Goal: Task Accomplishment & Management: Use online tool/utility

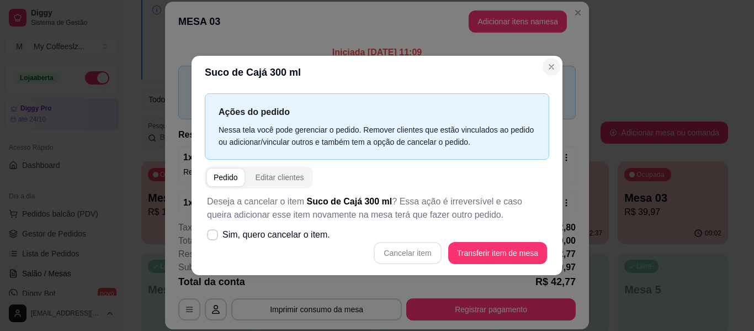
scroll to position [67, 0]
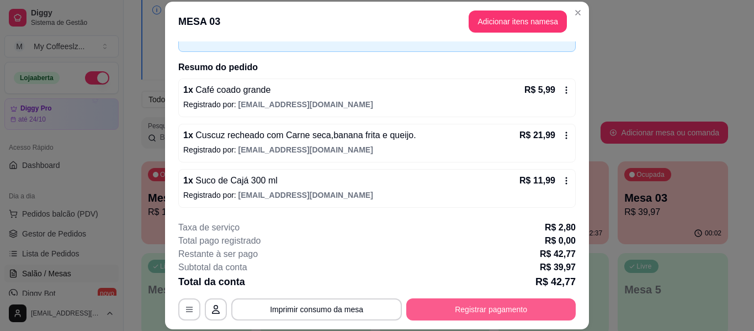
click at [497, 312] on button "Registrar pagamento" at bounding box center [490, 309] width 169 height 22
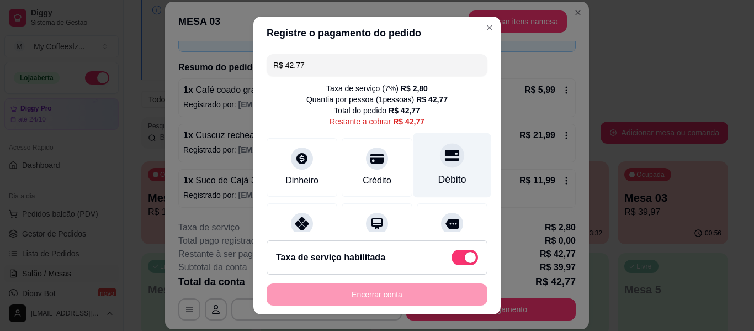
click at [440, 167] on div at bounding box center [452, 155] width 24 height 24
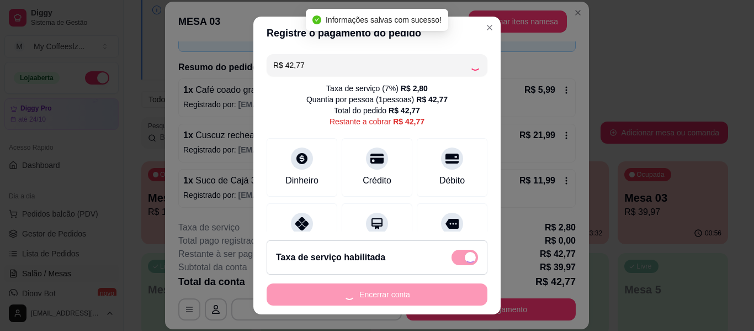
type input "R$ 0,00"
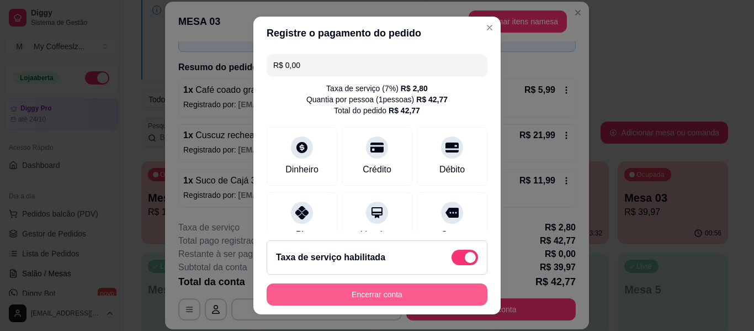
click at [390, 291] on button "Encerrar conta" at bounding box center [377, 294] width 221 height 22
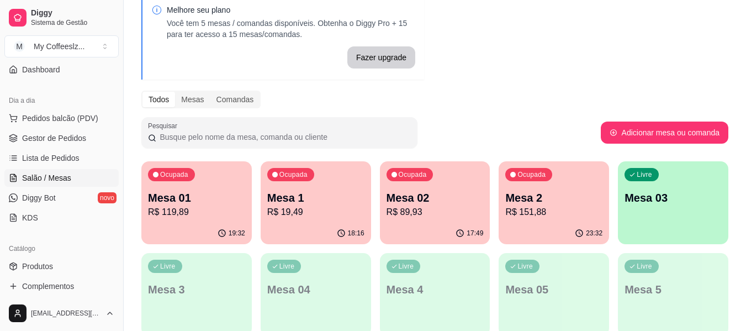
scroll to position [110, 0]
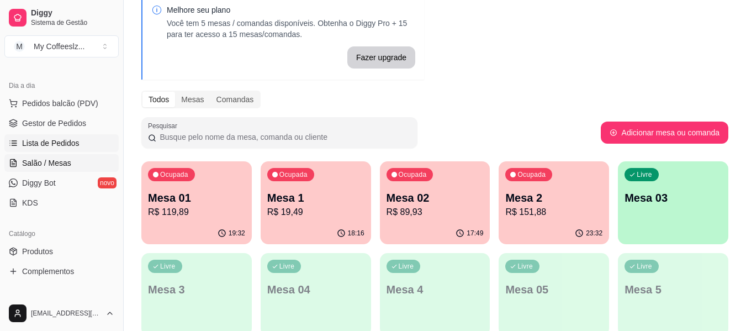
click at [51, 146] on span "Lista de Pedidos" at bounding box center [50, 142] width 57 height 11
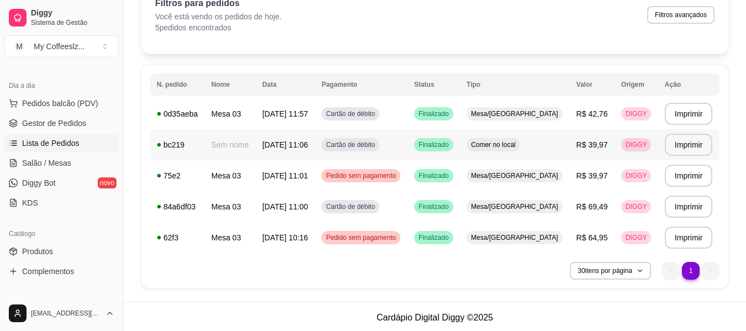
scroll to position [63, 0]
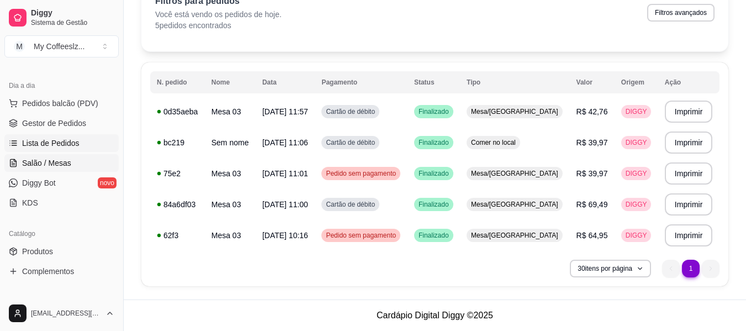
click at [56, 162] on span "Salão / Mesas" at bounding box center [46, 162] width 49 height 11
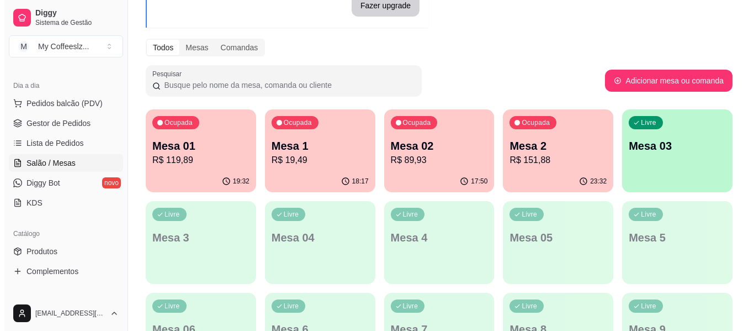
scroll to position [110, 0]
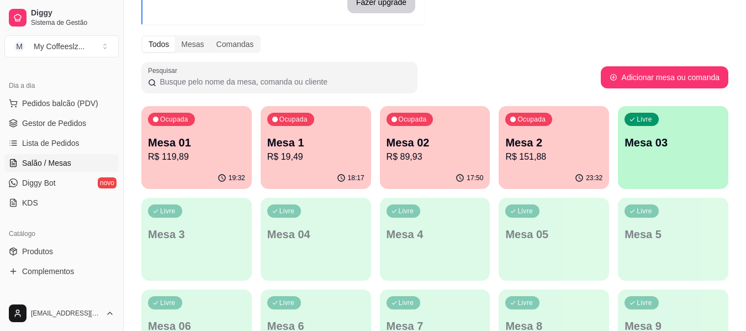
click at [539, 158] on p "R$ 151,88" at bounding box center [553, 156] width 97 height 13
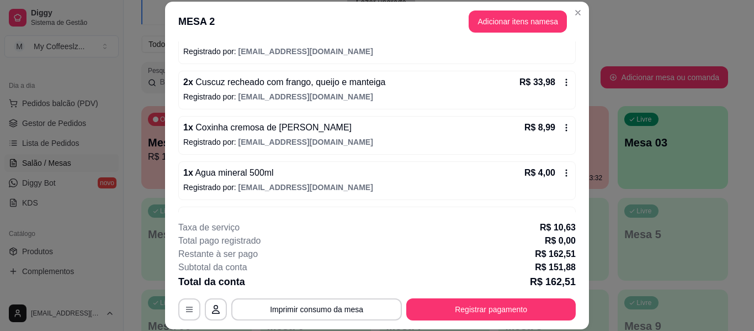
scroll to position [0, 0]
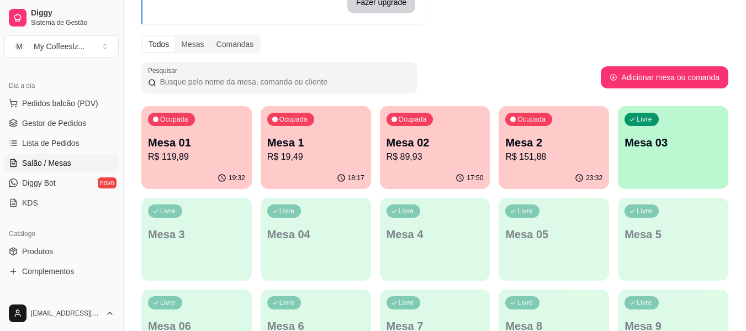
click at [203, 147] on p "Mesa 01" at bounding box center [196, 142] width 97 height 15
click at [314, 155] on p "R$ 19,49" at bounding box center [315, 156] width 97 height 13
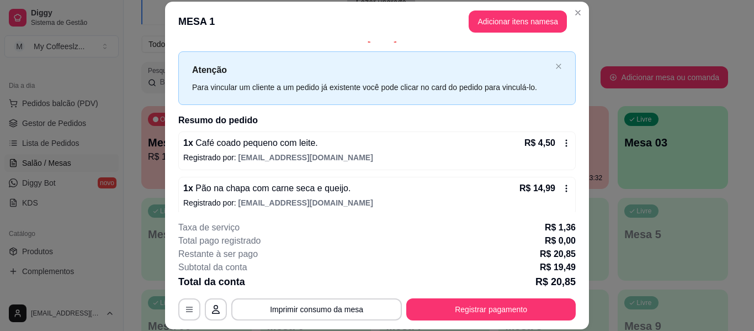
scroll to position [22, 0]
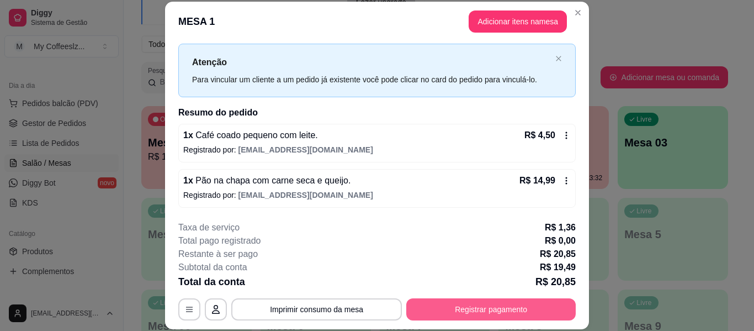
click at [484, 305] on button "Registrar pagamento" at bounding box center [490, 309] width 169 height 22
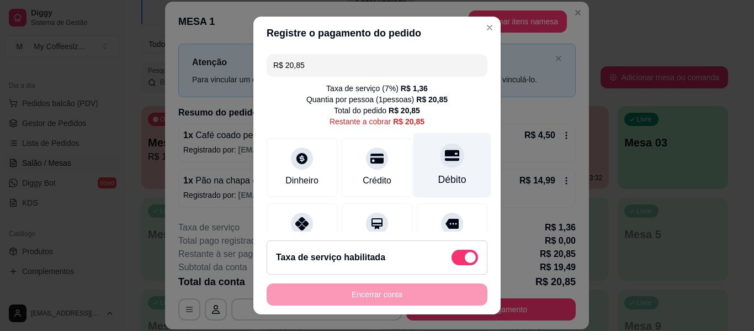
click at [444, 161] on div at bounding box center [452, 155] width 24 height 24
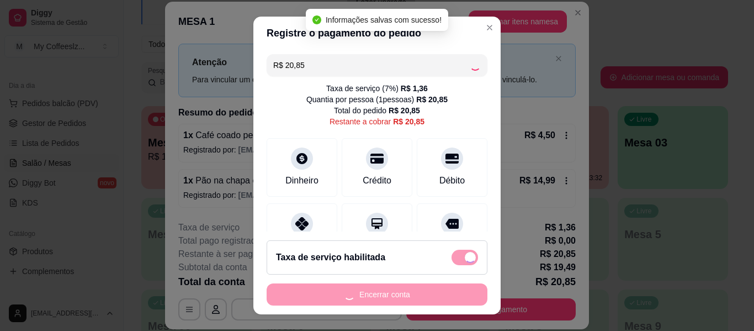
type input "R$ 0,00"
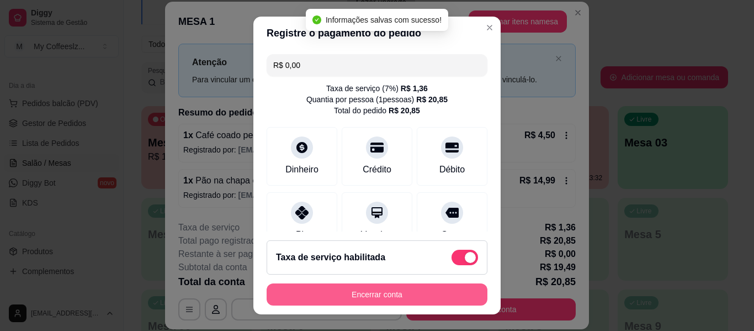
click at [375, 296] on button "Encerrar conta" at bounding box center [377, 294] width 221 height 22
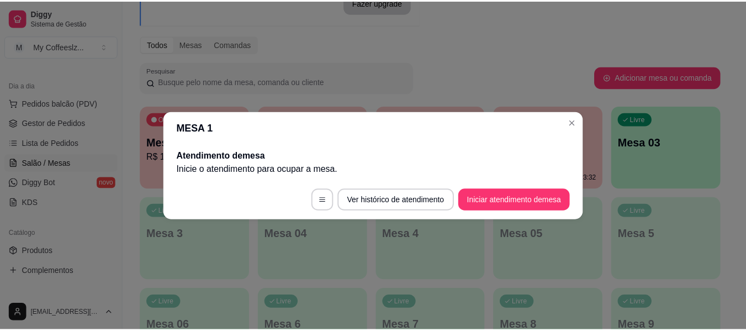
scroll to position [0, 0]
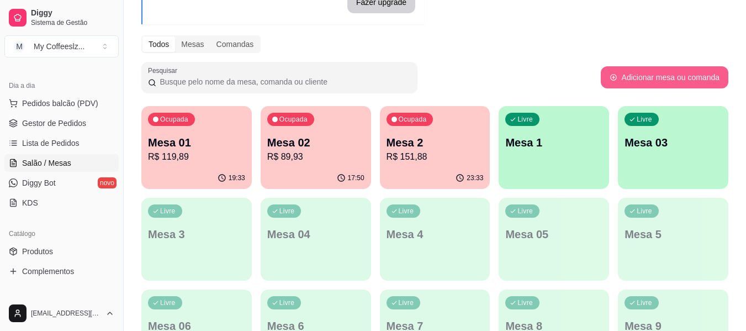
click at [634, 76] on button "Adicionar mesa ou comanda" at bounding box center [663, 77] width 127 height 22
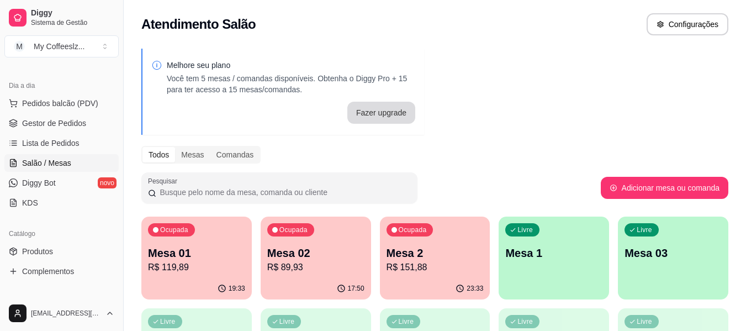
click at [392, 116] on button "Fazer upgrade" at bounding box center [381, 113] width 68 height 22
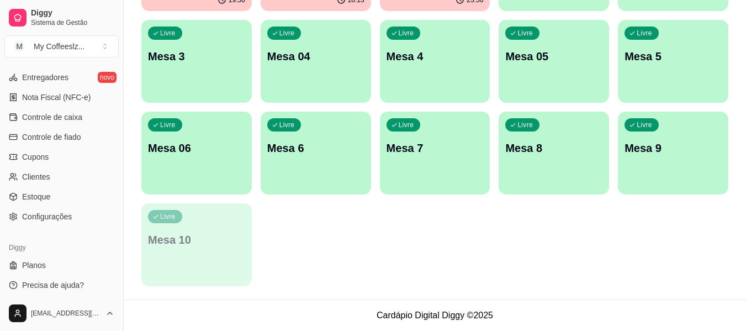
scroll to position [464, 0]
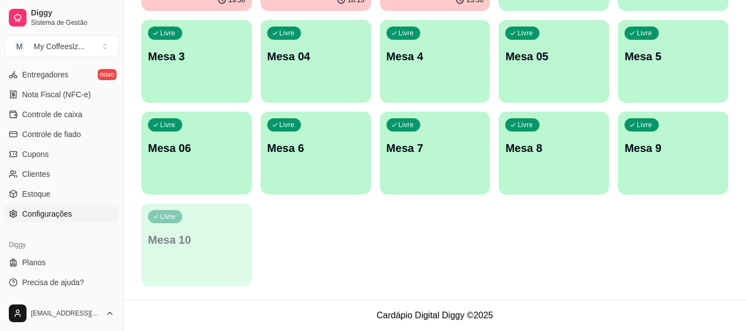
click at [39, 215] on span "Configurações" at bounding box center [47, 213] width 50 height 11
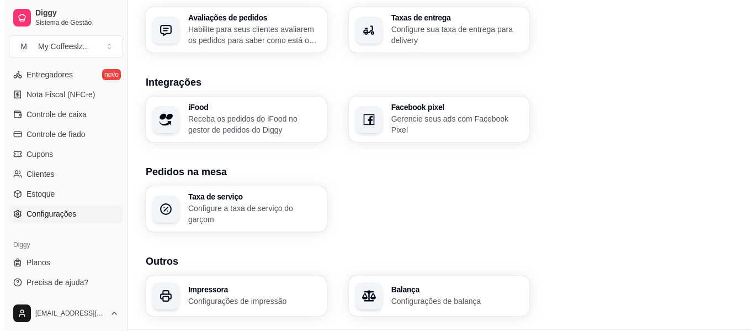
scroll to position [443, 0]
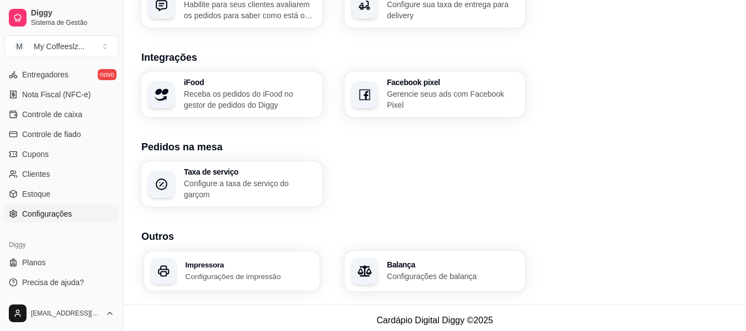
click at [215, 270] on p "Configurações de impressão" at bounding box center [248, 275] width 127 height 10
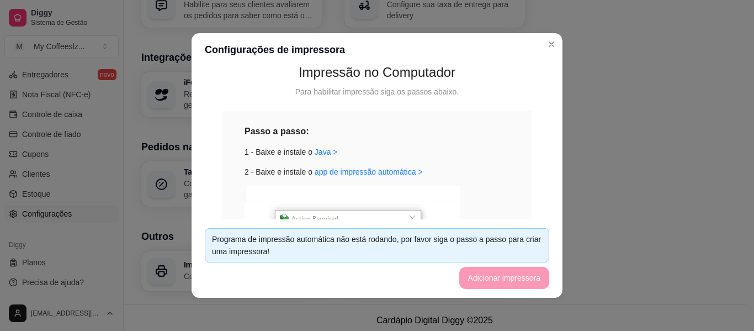
scroll to position [73, 0]
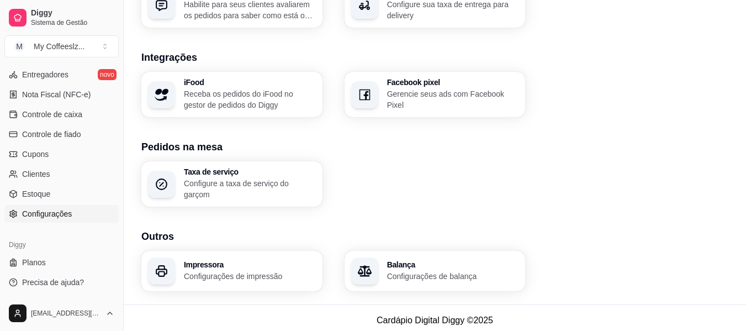
click at [219, 272] on p "Configurações de impressão" at bounding box center [250, 275] width 132 height 11
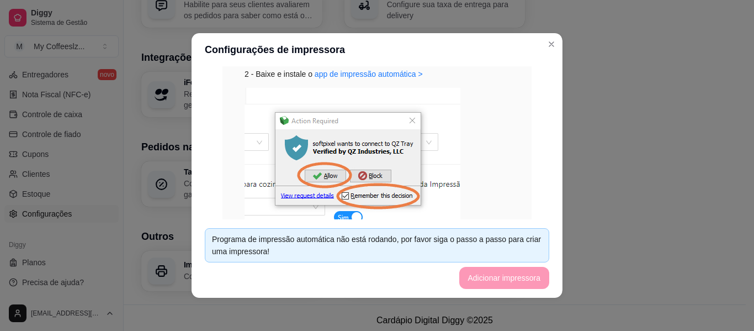
scroll to position [166, 0]
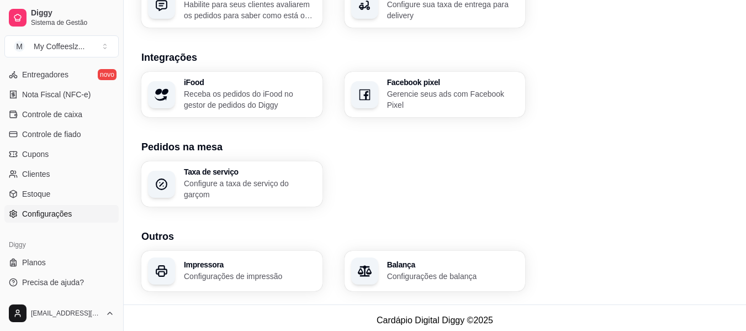
click at [236, 262] on h3 "Impressora" at bounding box center [248, 265] width 127 height 8
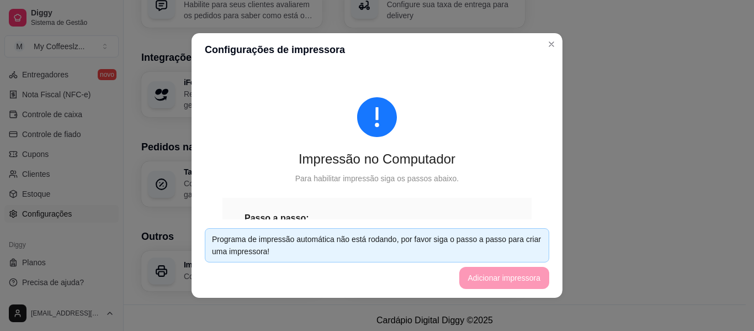
click at [501, 278] on footer "Programa de impressão automática não está rodando, por favor siga o passo a pas…" at bounding box center [377, 258] width 371 height 78
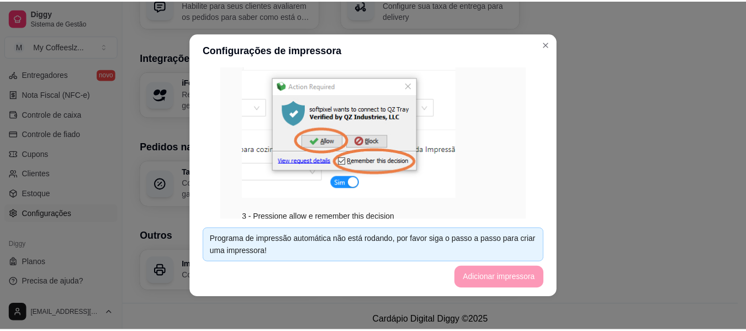
scroll to position [294, 0]
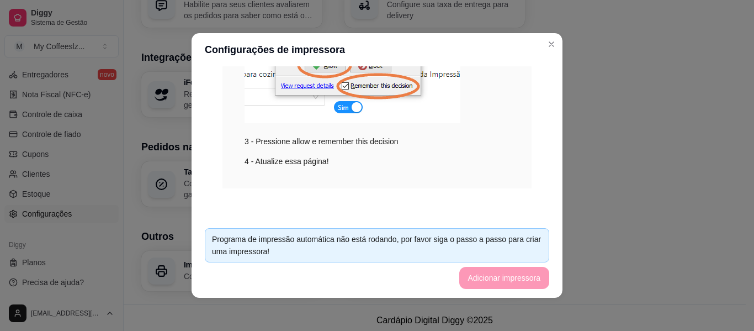
click at [507, 278] on footer "Programa de impressão automática não está rodando, por favor siga o passo a pas…" at bounding box center [377, 258] width 371 height 78
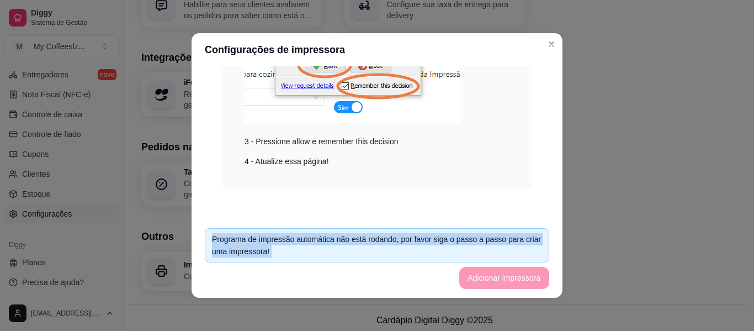
click at [507, 278] on footer "Programa de impressão automática não está rodando, por favor siga o passo a pas…" at bounding box center [377, 258] width 371 height 78
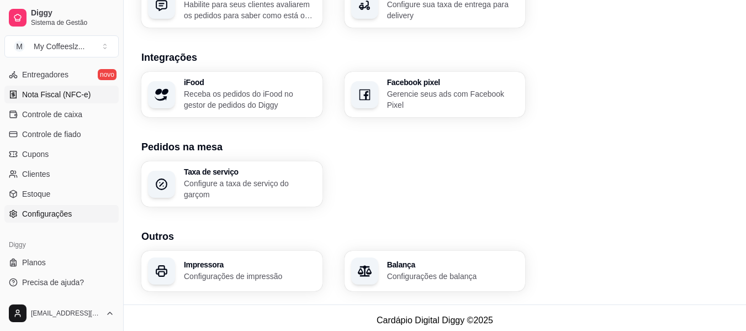
click at [69, 94] on span "Nota Fiscal (NFC-e)" at bounding box center [56, 94] width 68 height 11
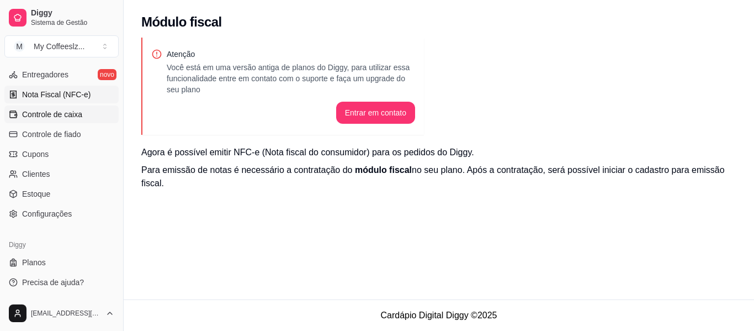
click at [68, 118] on span "Controle de caixa" at bounding box center [52, 114] width 60 height 11
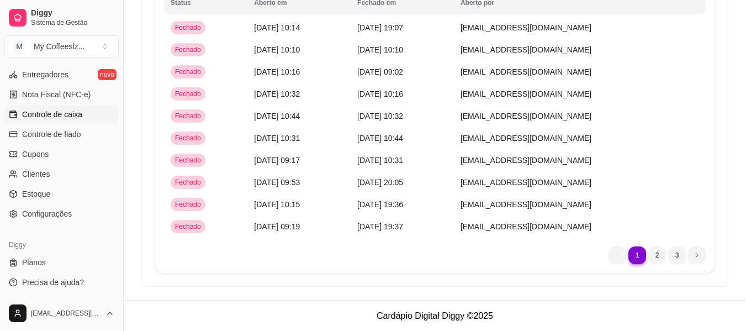
scroll to position [118, 0]
click at [653, 255] on li "2" at bounding box center [656, 254] width 17 height 17
click at [636, 251] on li "1" at bounding box center [637, 255] width 18 height 18
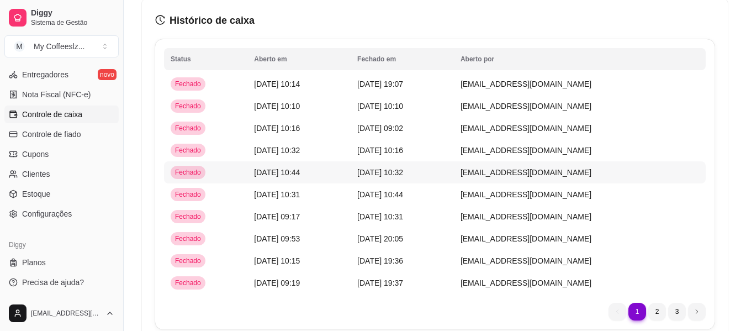
scroll to position [0, 0]
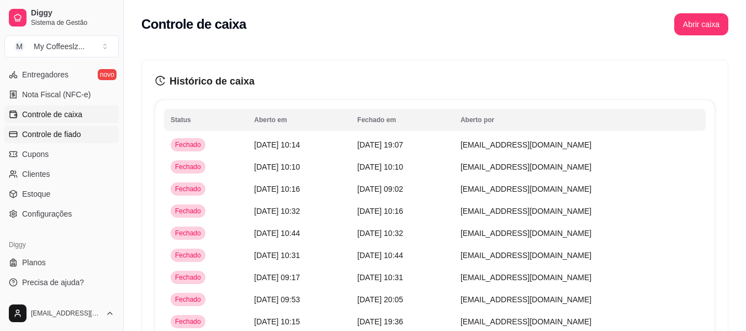
click at [54, 134] on span "Controle de fiado" at bounding box center [51, 134] width 59 height 11
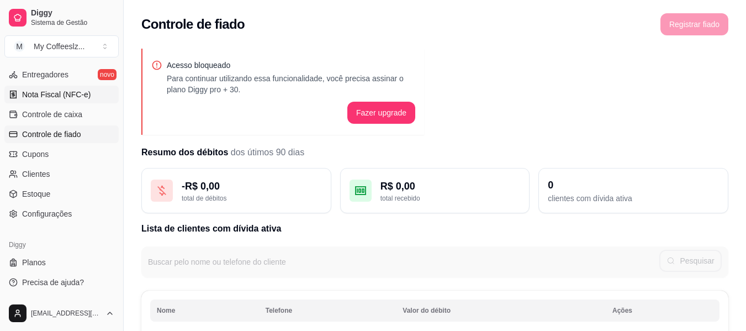
click at [49, 95] on span "Nota Fiscal (NFC-e)" at bounding box center [56, 94] width 68 height 11
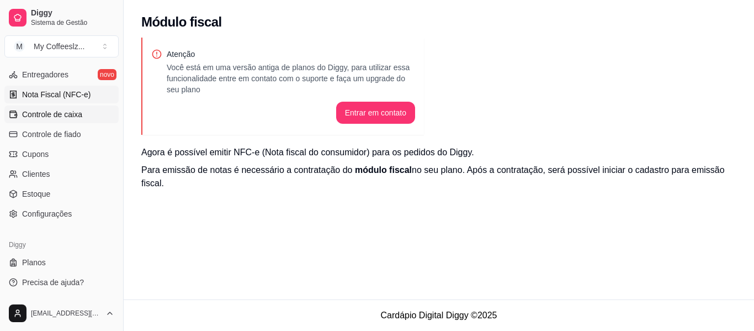
click at [54, 110] on span "Controle de caixa" at bounding box center [52, 114] width 60 height 11
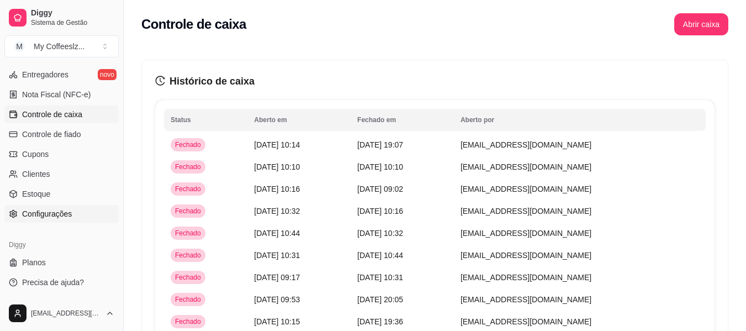
click at [47, 215] on span "Configurações" at bounding box center [47, 213] width 50 height 11
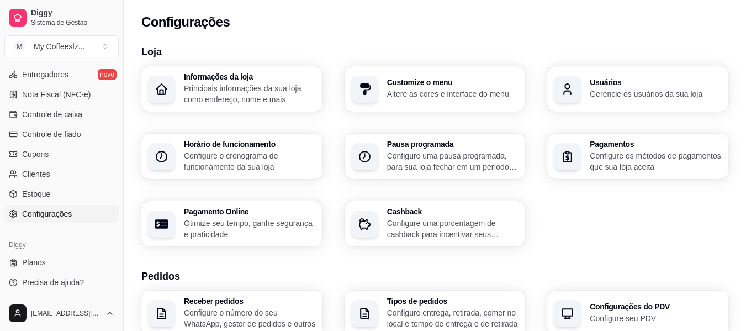
click at [283, 91] on p "Principais informações da sua loja como endereço, nome e mais" at bounding box center [250, 94] width 132 height 22
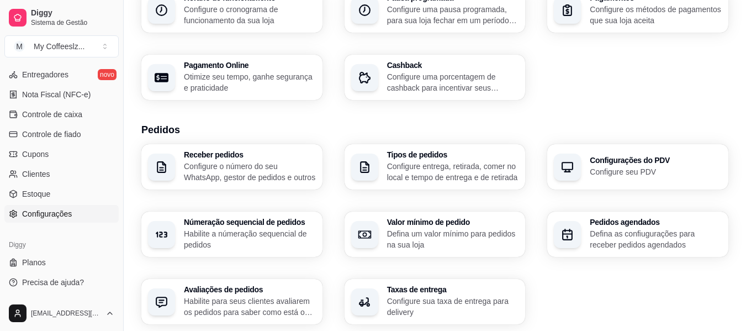
scroll to position [166, 0]
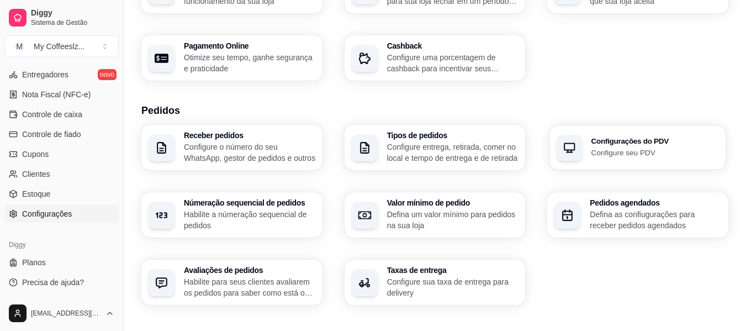
click at [663, 145] on h3 "Configurações do PDV" at bounding box center [654, 141] width 127 height 8
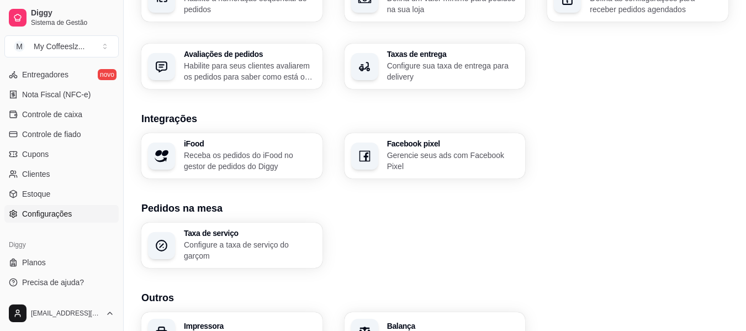
scroll to position [443, 0]
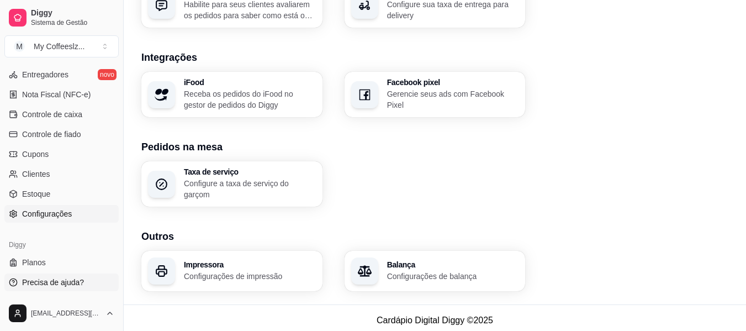
click at [60, 283] on span "Precisa de ajuda?" at bounding box center [53, 282] width 62 height 11
click at [70, 113] on span "Controle de caixa" at bounding box center [52, 114] width 60 height 11
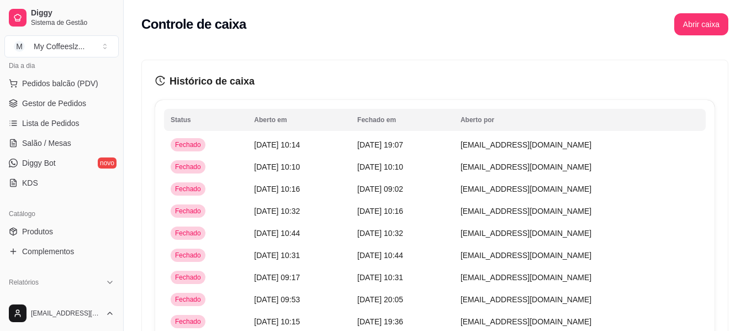
scroll to position [22, 0]
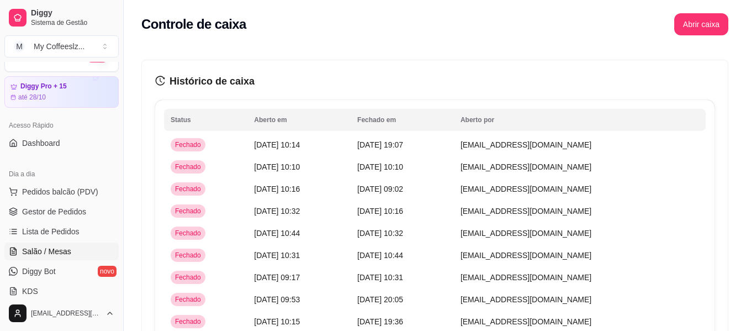
click at [50, 253] on span "Salão / Mesas" at bounding box center [46, 251] width 49 height 11
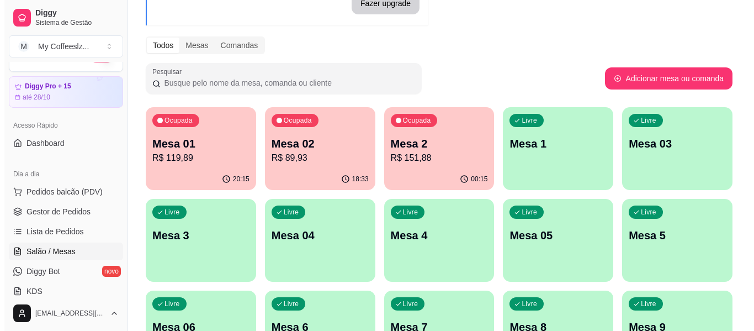
scroll to position [110, 0]
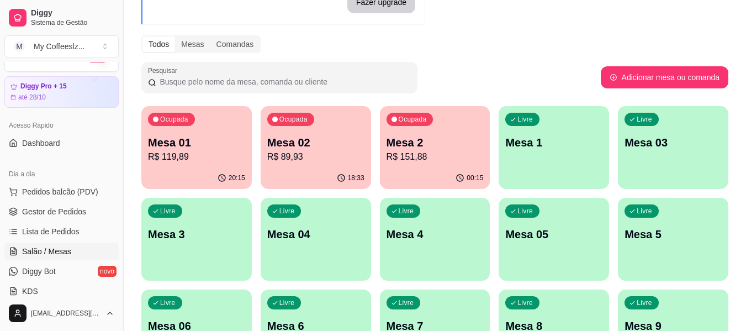
click at [549, 158] on div "Livre Mesa 1" at bounding box center [553, 141] width 110 height 70
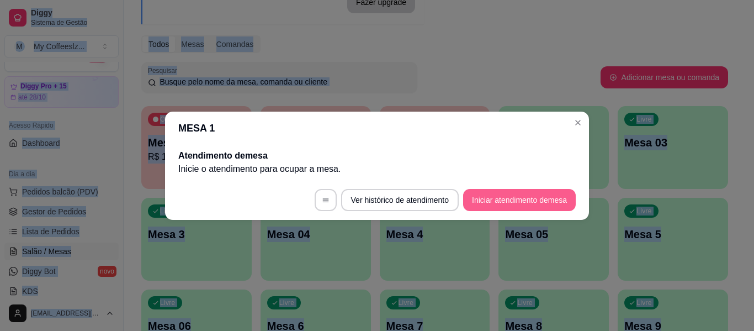
click at [487, 198] on button "Iniciar atendimento de mesa" at bounding box center [519, 200] width 113 height 22
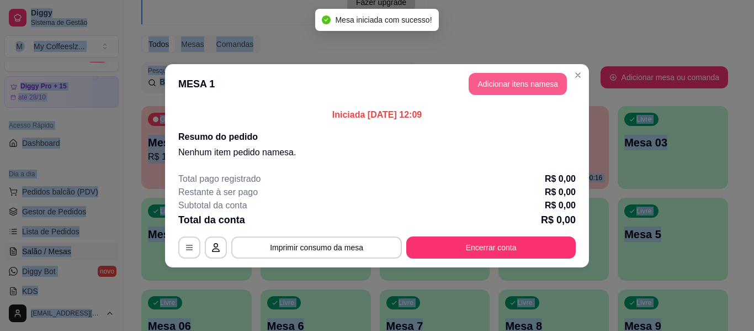
click at [534, 78] on button "Adicionar itens na mesa" at bounding box center [518, 84] width 98 height 22
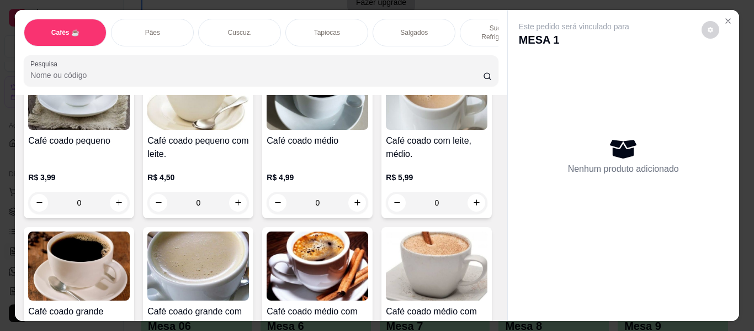
scroll to position [0, 415]
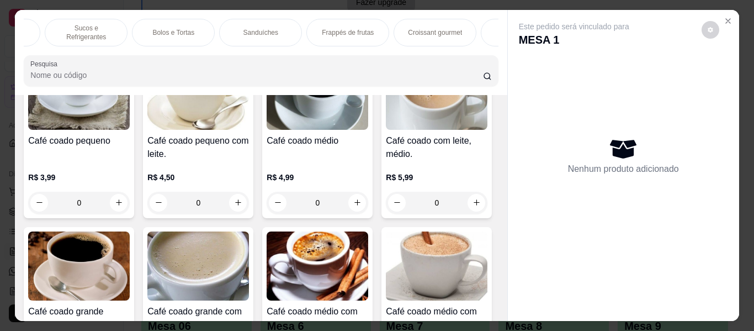
click at [104, 24] on p "Sucos e Refrigerantes" at bounding box center [86, 33] width 64 height 18
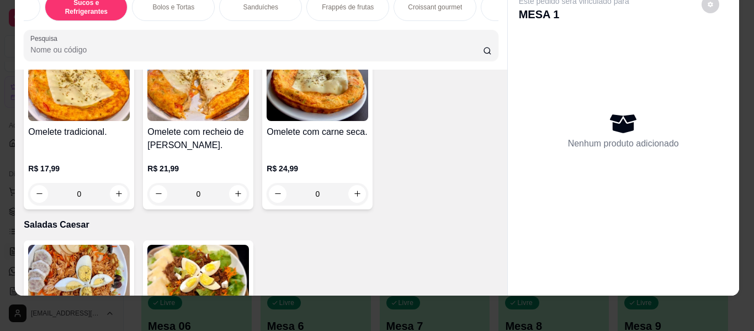
scroll to position [6086, 0]
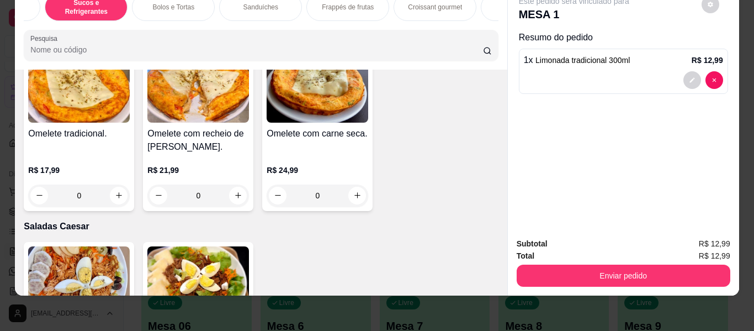
type input "2"
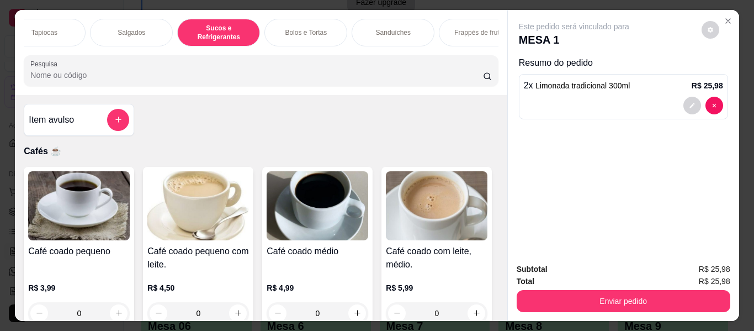
scroll to position [0, 281]
click at [123, 28] on p "Salgados" at bounding box center [133, 32] width 28 height 9
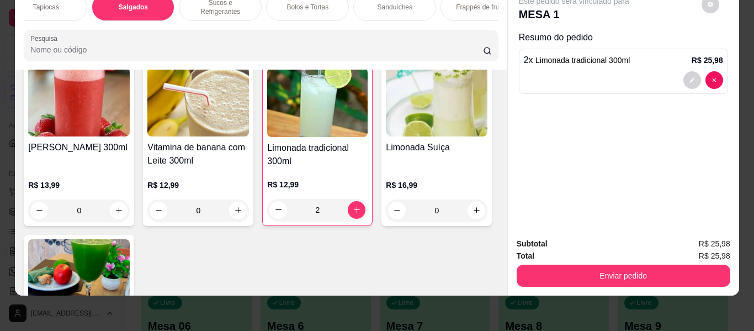
scroll to position [4614, 0]
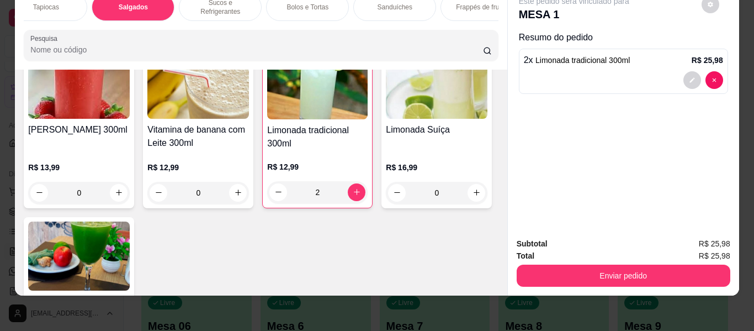
type input "1"
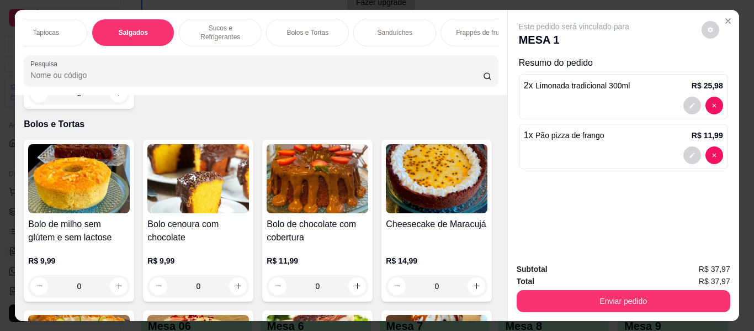
scroll to position [4912, 0]
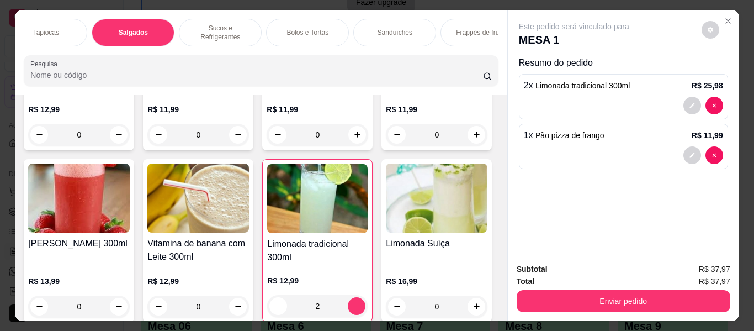
click at [294, 28] on p "Bolos e Tortas" at bounding box center [307, 32] width 42 height 9
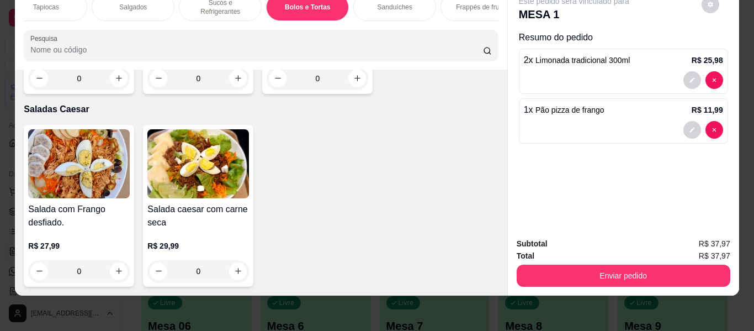
scroll to position [6546, 0]
type input "1"
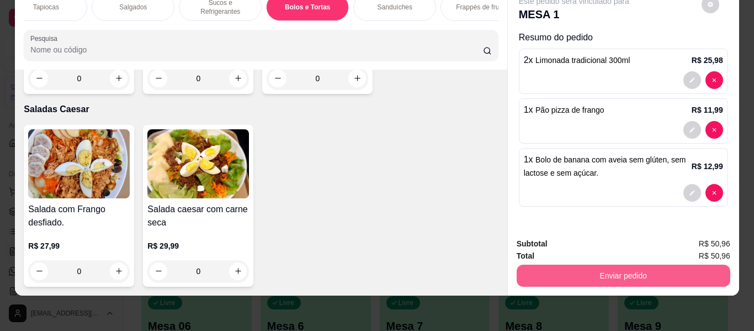
click at [621, 272] on button "Enviar pedido" at bounding box center [624, 275] width 214 height 22
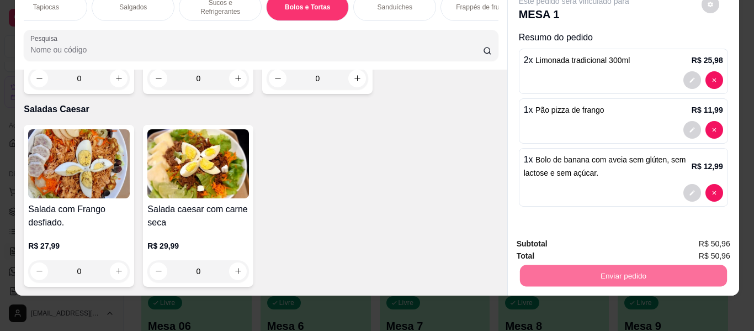
click at [705, 242] on button "Enviar pedido" at bounding box center [701, 239] width 62 height 21
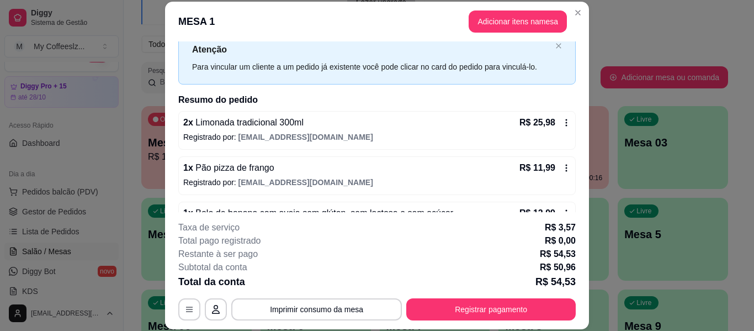
scroll to position [67, 0]
